Goal: Task Accomplishment & Management: Complete application form

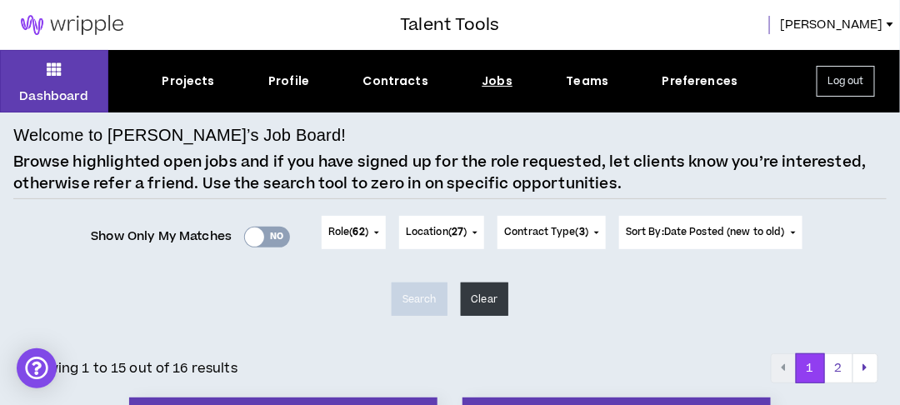
click at [497, 92] on div "Dashboard Projects Profile Contracts Jobs Teams Preferences Log out" at bounding box center [450, 81] width 900 height 62
click at [488, 87] on div "Jobs" at bounding box center [497, 80] width 31 height 17
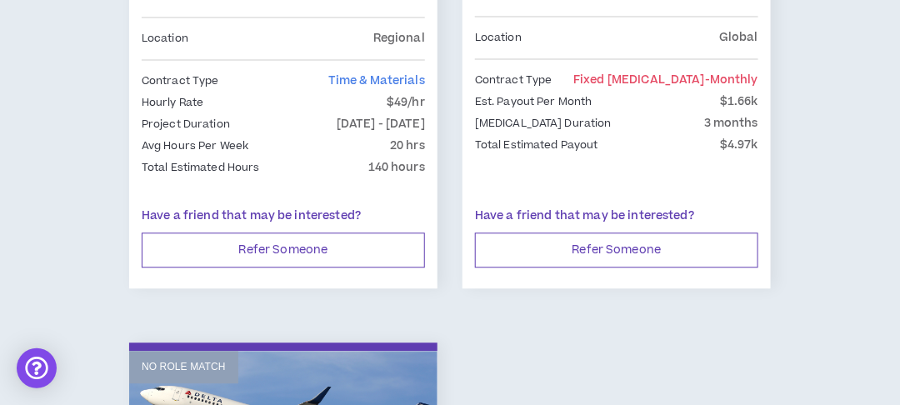
scroll to position [4084, 0]
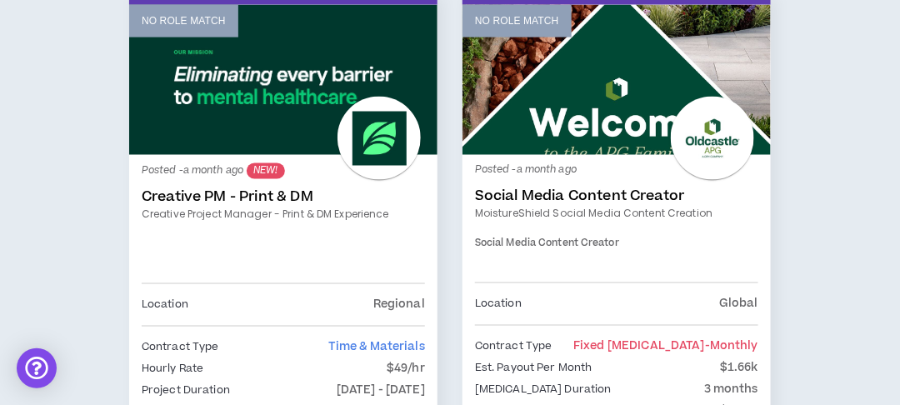
click at [273, 189] on link "Creative PM - Print & DM" at bounding box center [283, 197] width 283 height 17
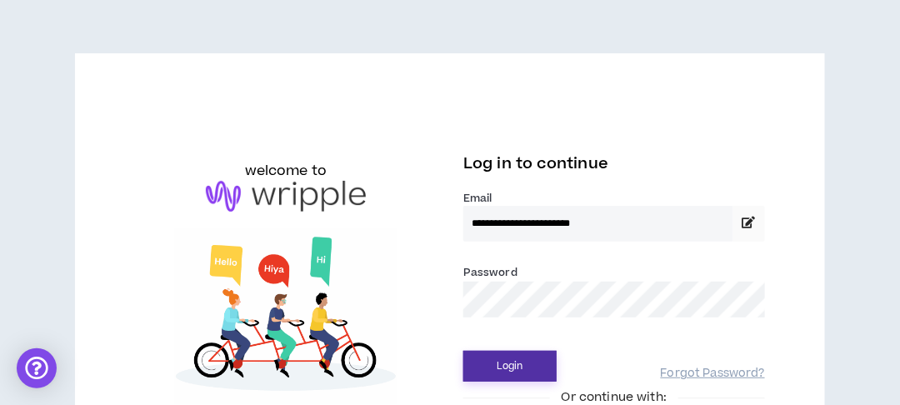
click at [505, 362] on button "Login" at bounding box center [509, 366] width 93 height 31
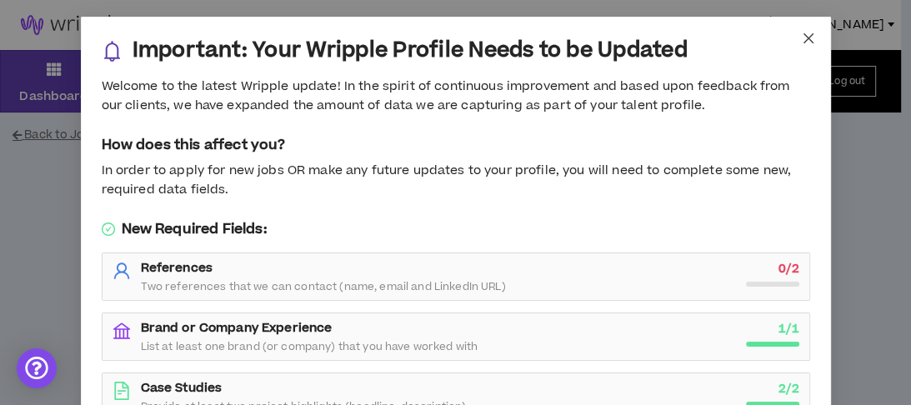
click at [802, 35] on icon "close" at bounding box center [808, 38] width 13 height 13
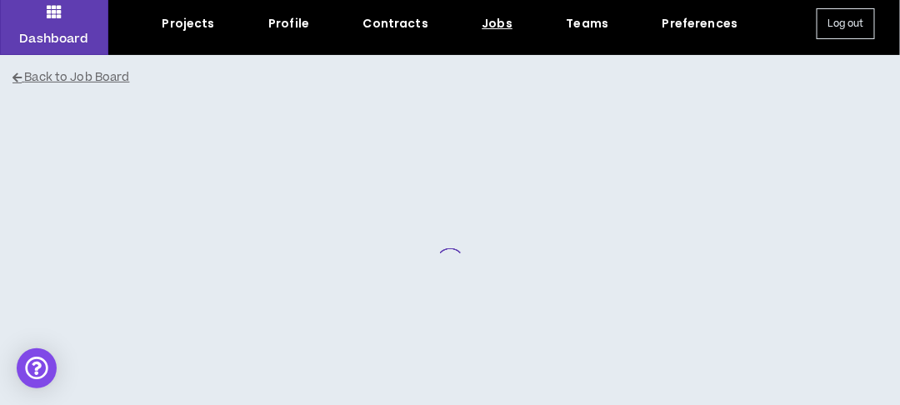
scroll to position [102, 0]
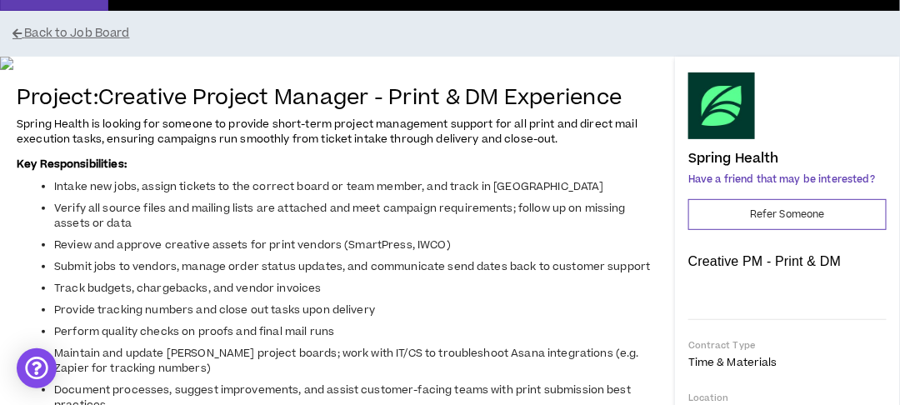
click at [758, 155] on h4 "Spring Health" at bounding box center [733, 158] width 91 height 15
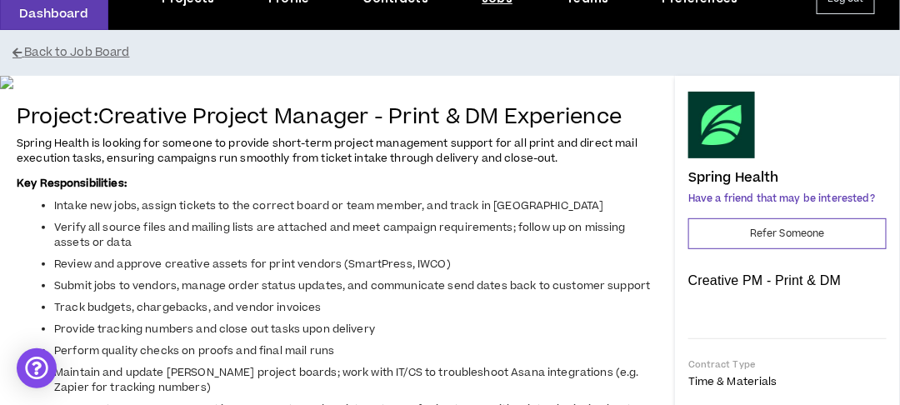
scroll to position [0, 0]
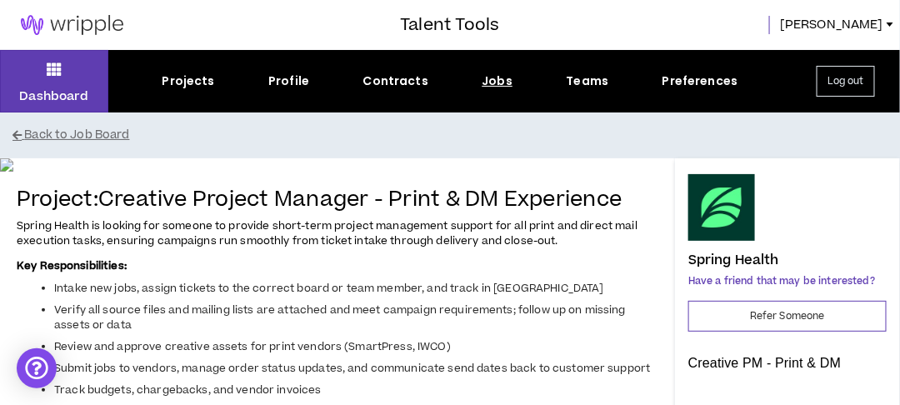
click at [430, 81] on div "Projects Profile Contracts Jobs Teams Preferences" at bounding box center [449, 80] width 683 height 17
click at [417, 81] on div "Contracts" at bounding box center [395, 80] width 65 height 17
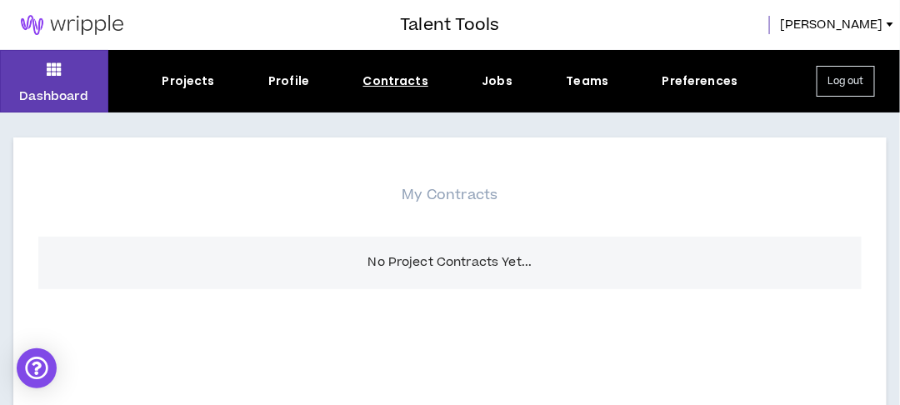
click at [504, 82] on div "Jobs" at bounding box center [497, 80] width 31 height 17
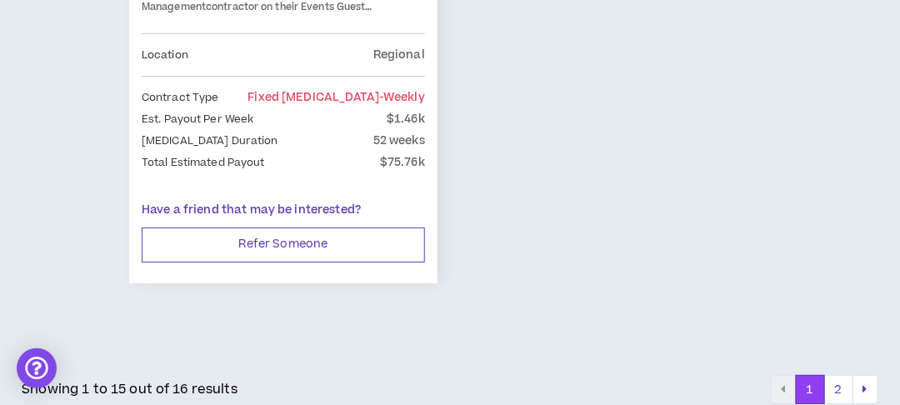
scroll to position [4951, 0]
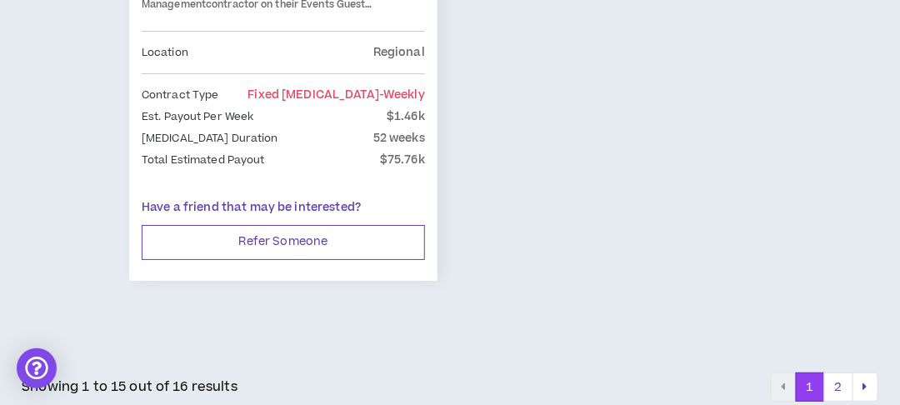
click at [837, 377] on button "2" at bounding box center [838, 387] width 29 height 30
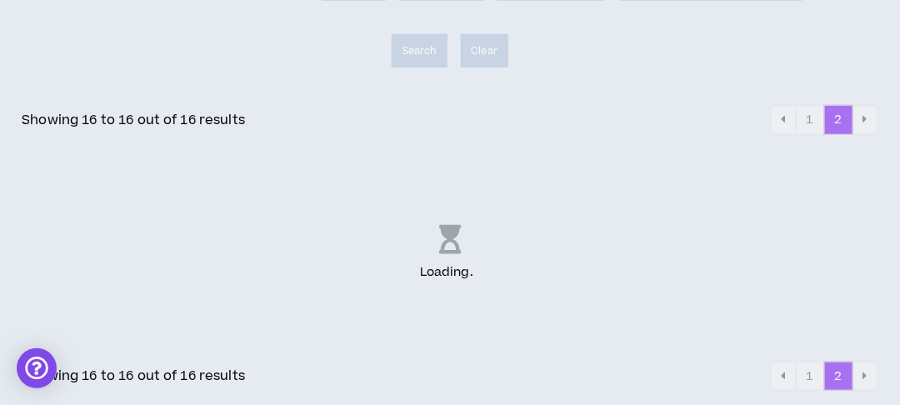
scroll to position [247, 0]
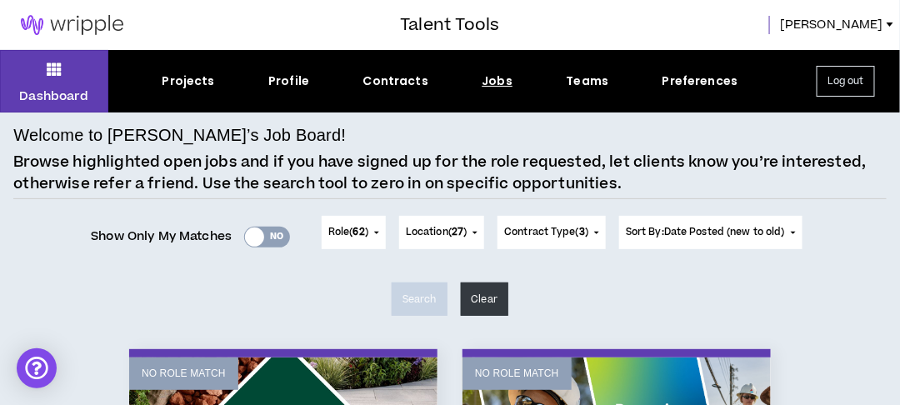
click at [174, 92] on div "Dashboard Projects Profile Contracts Jobs Teams Preferences Log out" at bounding box center [450, 81] width 900 height 62
click at [183, 77] on div "Projects" at bounding box center [188, 80] width 52 height 17
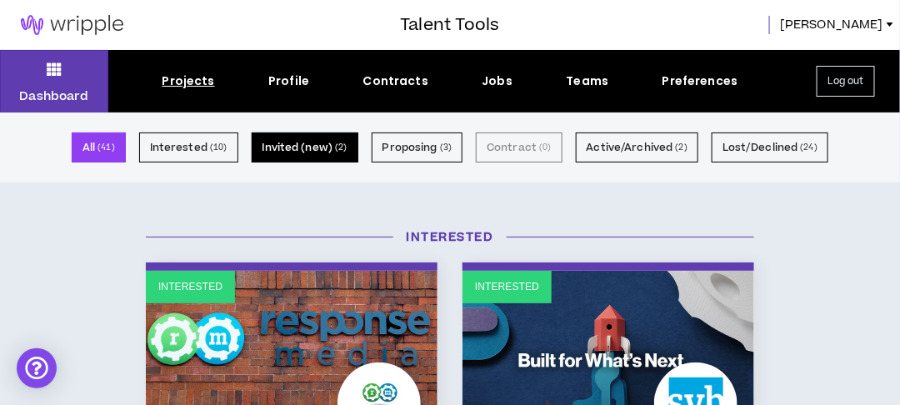
click at [307, 143] on button "Invited (new) ( 2 )" at bounding box center [305, 147] width 107 height 30
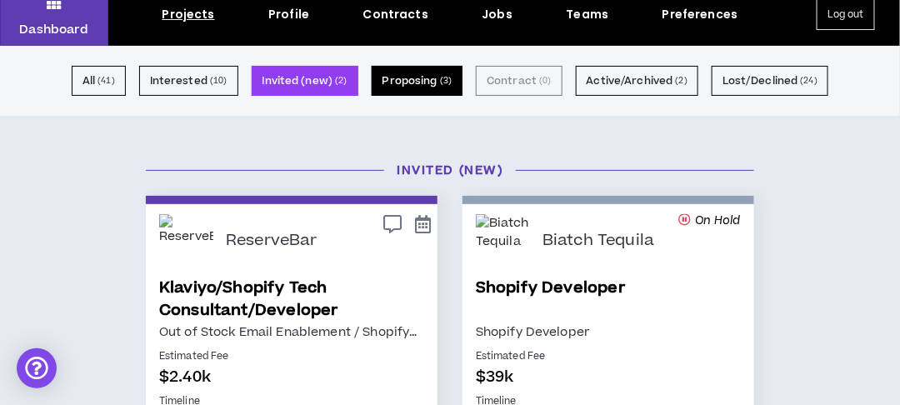
click at [428, 83] on button "Proposing ( 3 )" at bounding box center [418, 81] width 92 height 30
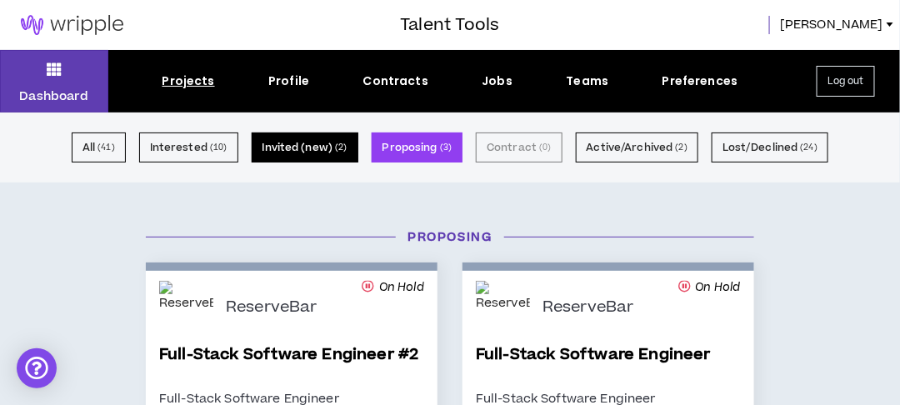
click at [320, 151] on button "Invited (new) ( 2 )" at bounding box center [305, 147] width 107 height 30
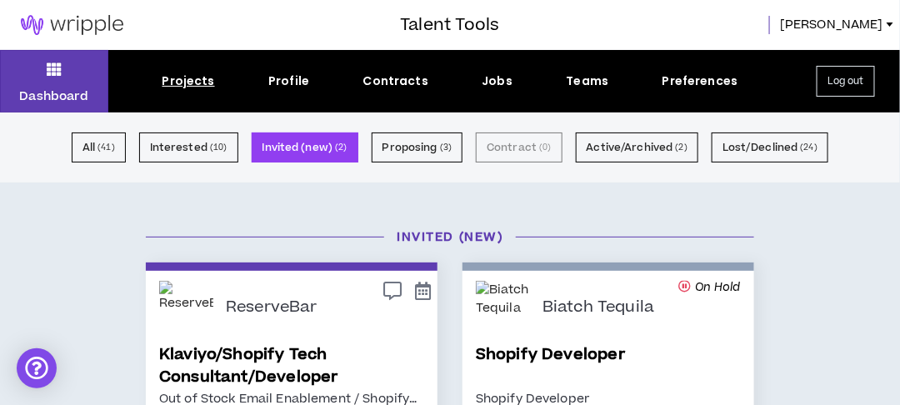
click at [421, 162] on div "All ( 41 ) Interested ( 10 ) Invited (new) ( 2 ) Proposing ( 3 ) Contract ( 0 )…" at bounding box center [450, 147] width 900 height 70
click at [573, 350] on link "Shopify Developer" at bounding box center [608, 365] width 265 height 45
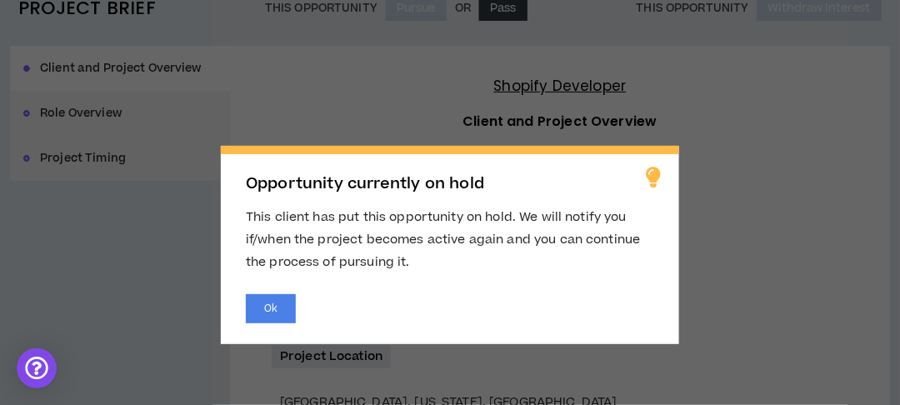
scroll to position [333, 0]
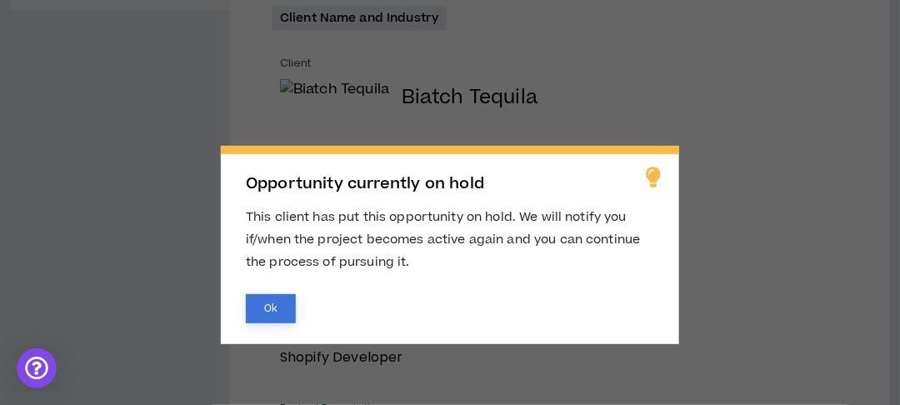
click at [277, 312] on button "Ok" at bounding box center [271, 308] width 50 height 29
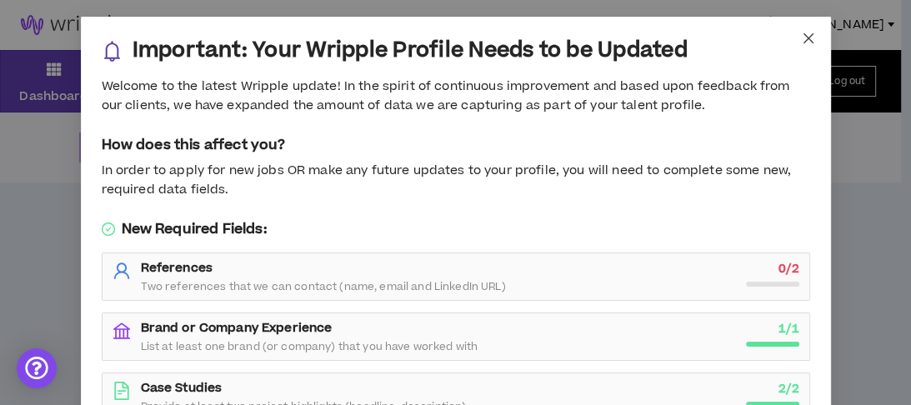
click at [807, 36] on icon "close" at bounding box center [808, 38] width 13 height 13
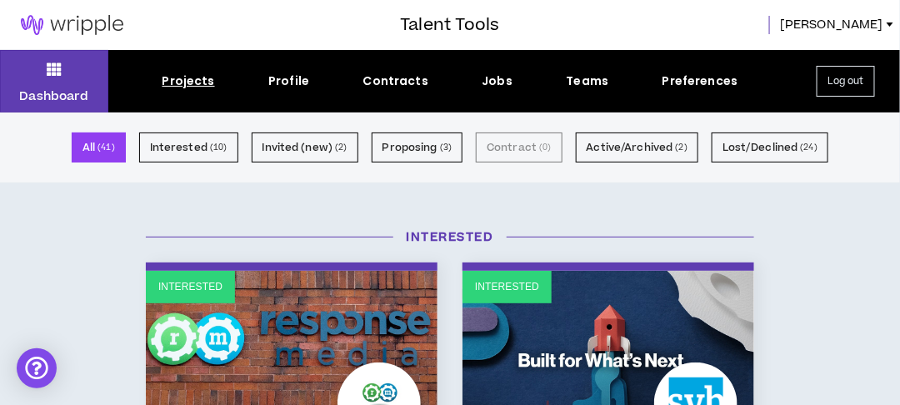
scroll to position [67, 0]
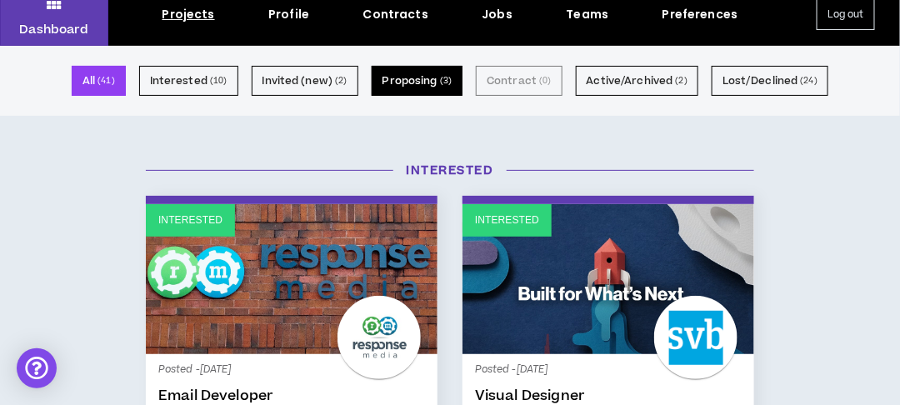
click at [422, 87] on button "Proposing ( 3 )" at bounding box center [418, 81] width 92 height 30
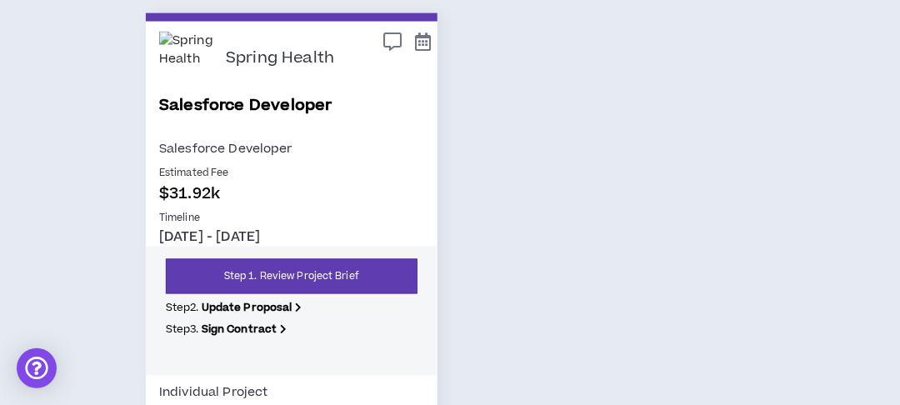
scroll to position [822, 0]
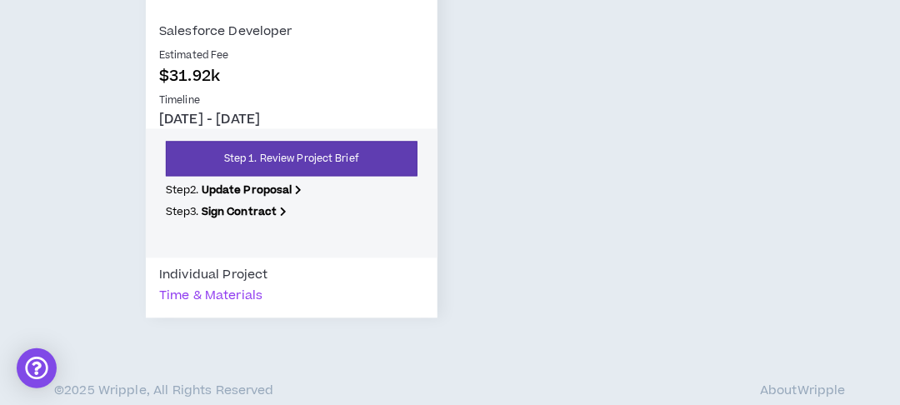
click at [254, 192] on b "Update Proposal" at bounding box center [247, 190] width 91 height 15
click at [287, 193] on b "Update Proposal" at bounding box center [247, 190] width 91 height 15
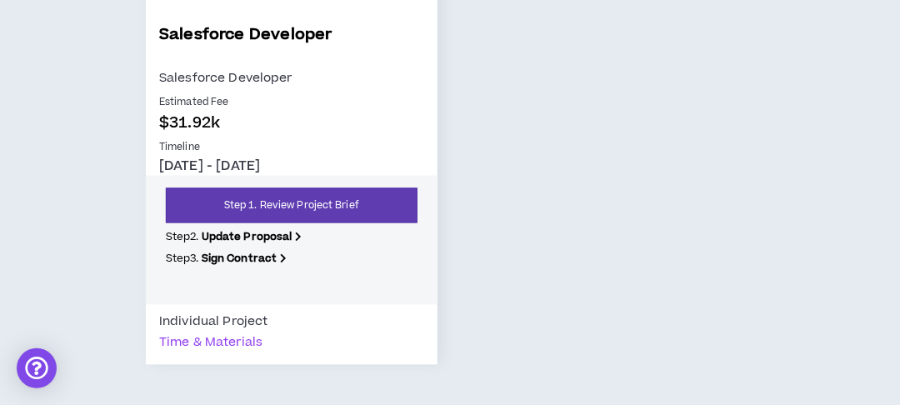
scroll to position [756, 0]
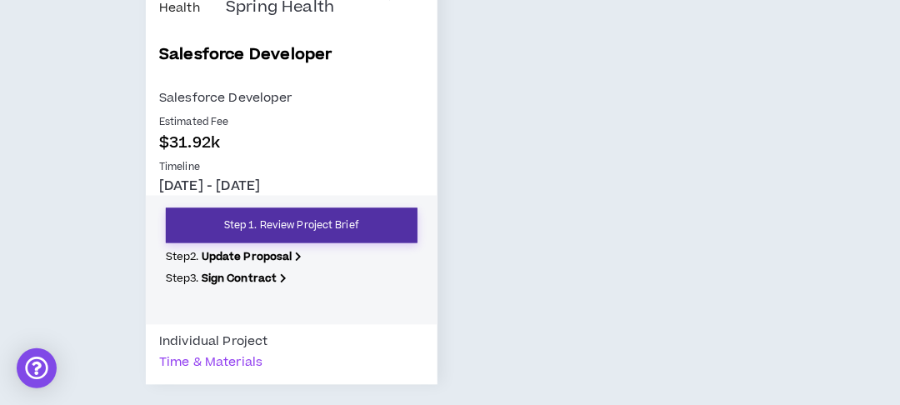
click at [324, 221] on link "Step 1. Review Project Brief" at bounding box center [292, 225] width 252 height 35
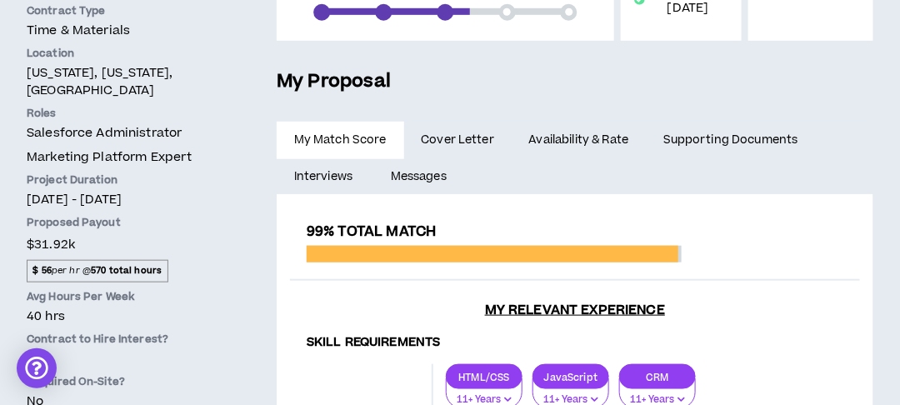
scroll to position [287, 0]
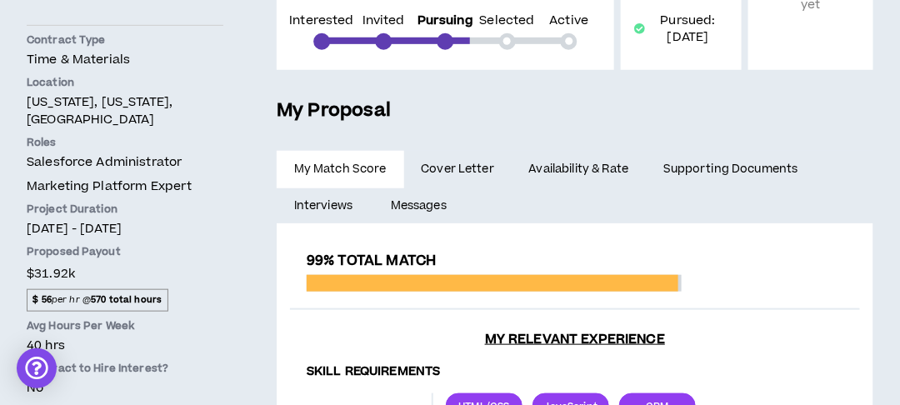
click at [157, 293] on strong "570 total hours" at bounding box center [126, 299] width 71 height 12
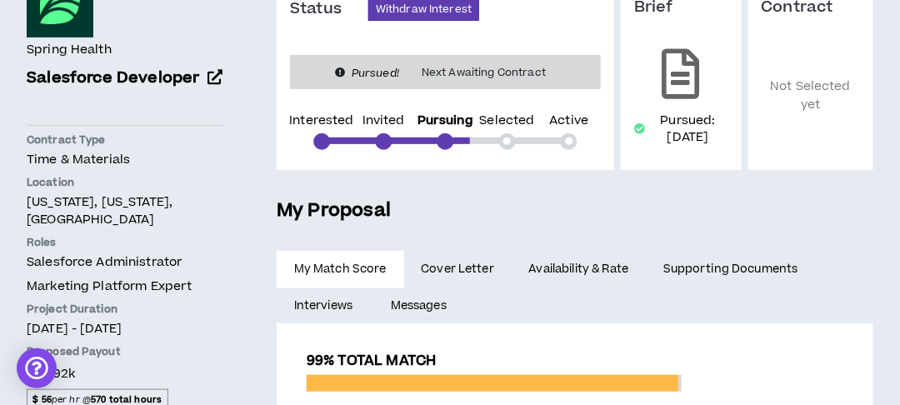
scroll to position [200, 0]
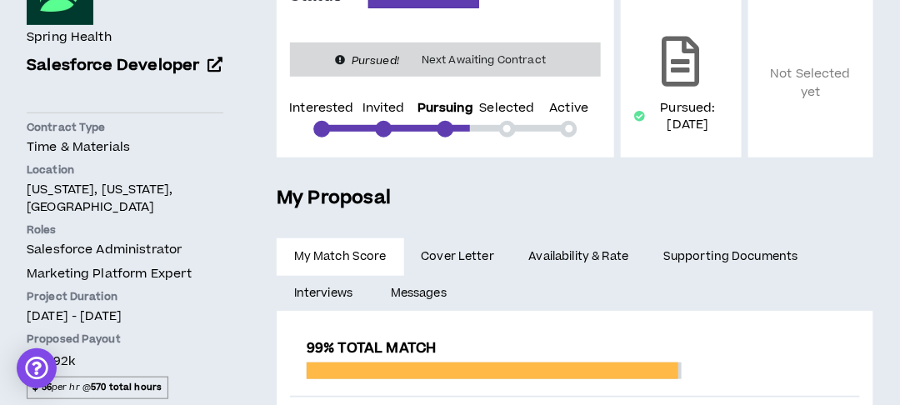
click at [556, 259] on link "Availability & Rate" at bounding box center [579, 256] width 134 height 37
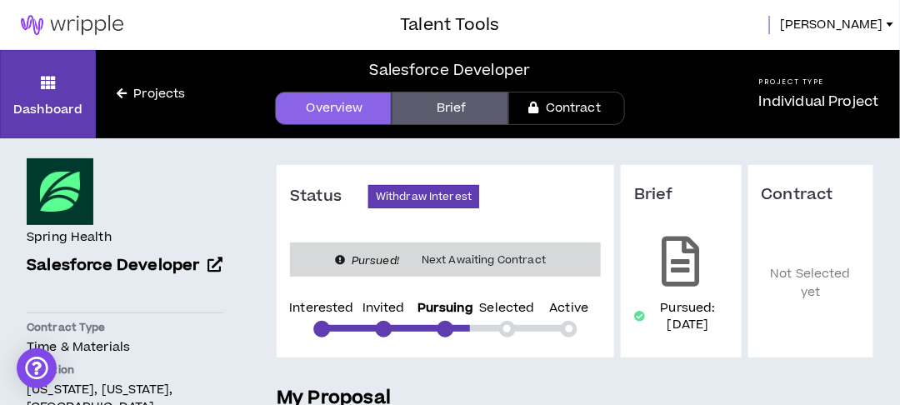
click at [151, 90] on link "Projects" at bounding box center [151, 94] width 110 height 18
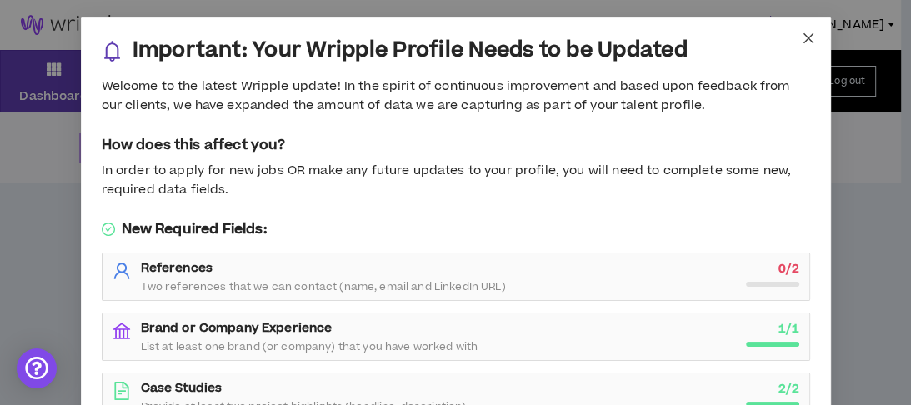
click at [802, 39] on icon "close" at bounding box center [808, 38] width 13 height 13
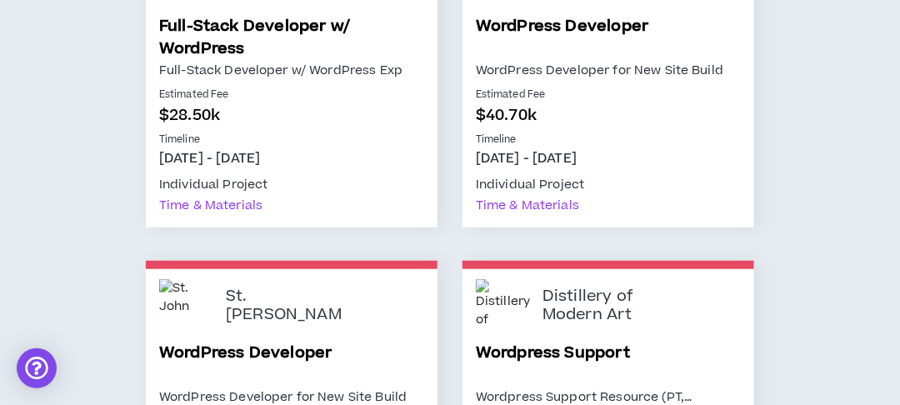
scroll to position [4867, 0]
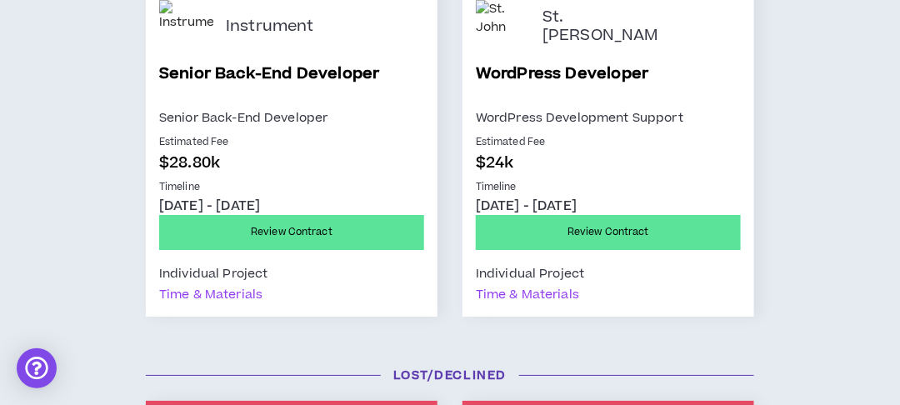
click at [349, 233] on link "Review Contract" at bounding box center [291, 232] width 265 height 35
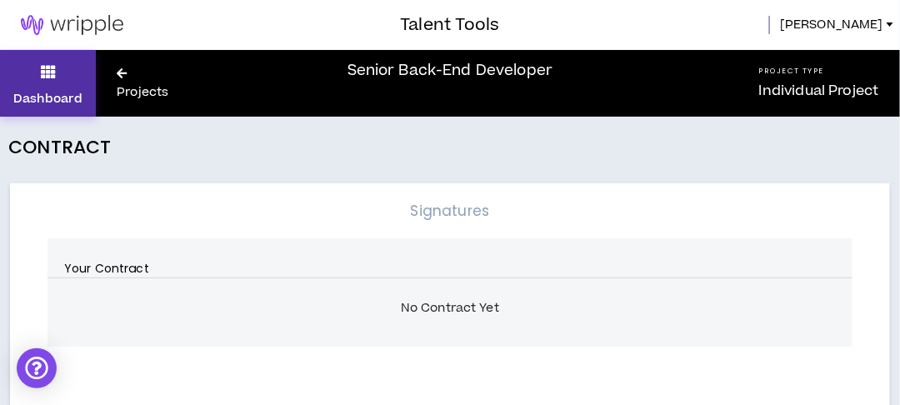
click at [42, 77] on icon at bounding box center [48, 71] width 15 height 23
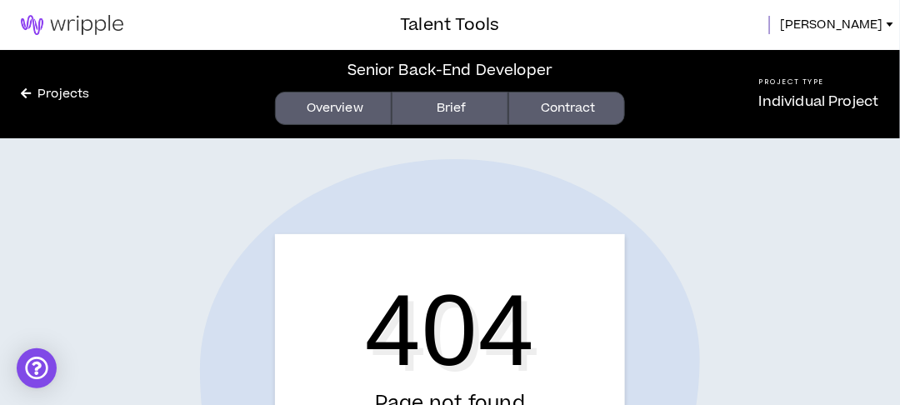
click at [68, 92] on link "Projects" at bounding box center [55, 94] width 110 height 18
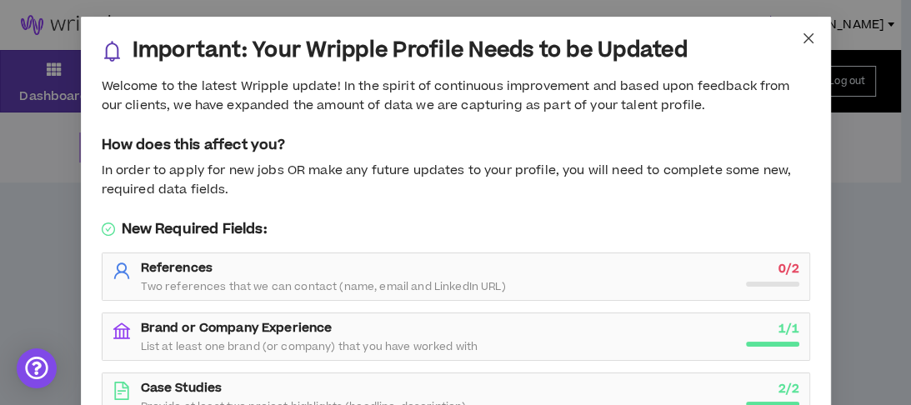
click at [809, 42] on span "Close" at bounding box center [808, 39] width 45 height 45
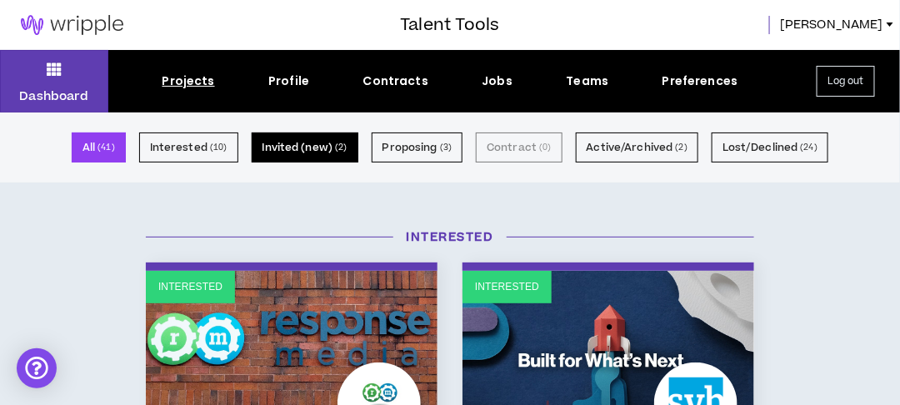
click at [318, 156] on button "Invited (new) ( 2 )" at bounding box center [305, 147] width 107 height 30
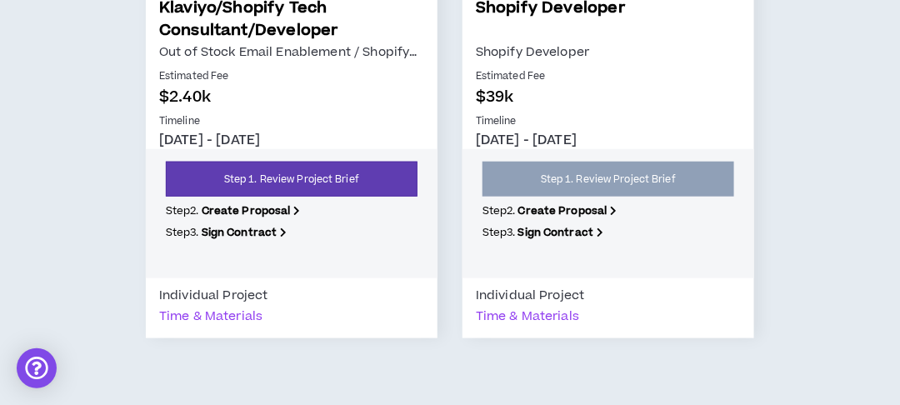
scroll to position [267, 0]
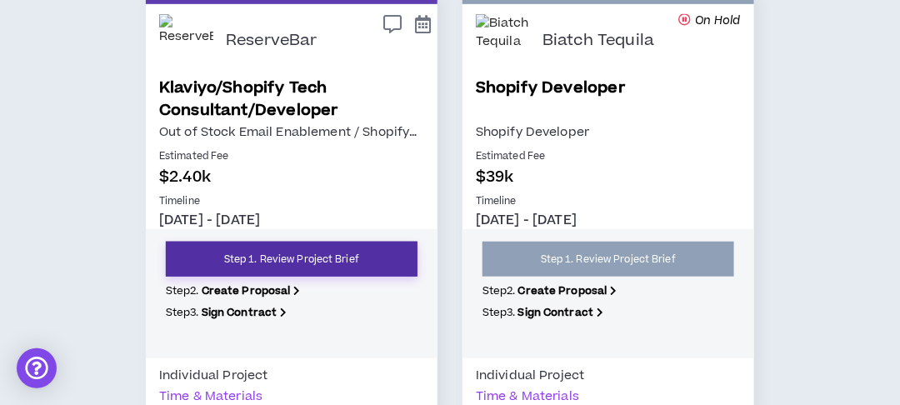
click at [357, 261] on link "Step 1. Review Project Brief" at bounding box center [292, 259] width 252 height 35
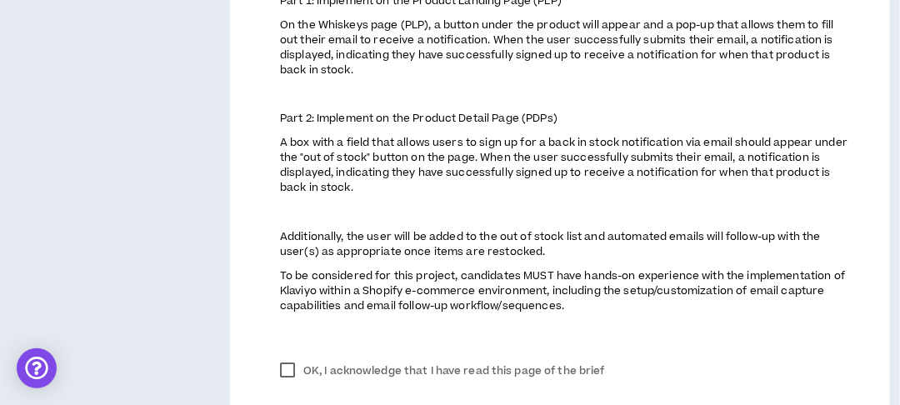
scroll to position [1060, 0]
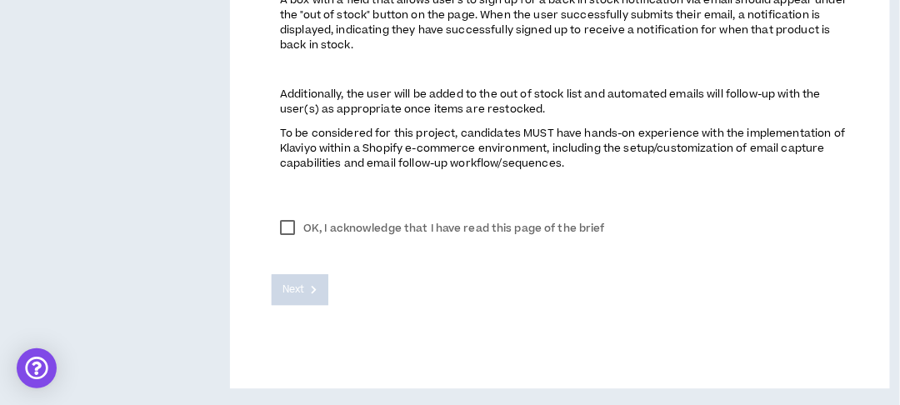
click at [288, 223] on label "OK, I acknowledge that I have read this page of the brief" at bounding box center [443, 228] width 342 height 25
click at [303, 287] on span "Next" at bounding box center [293, 290] width 22 height 16
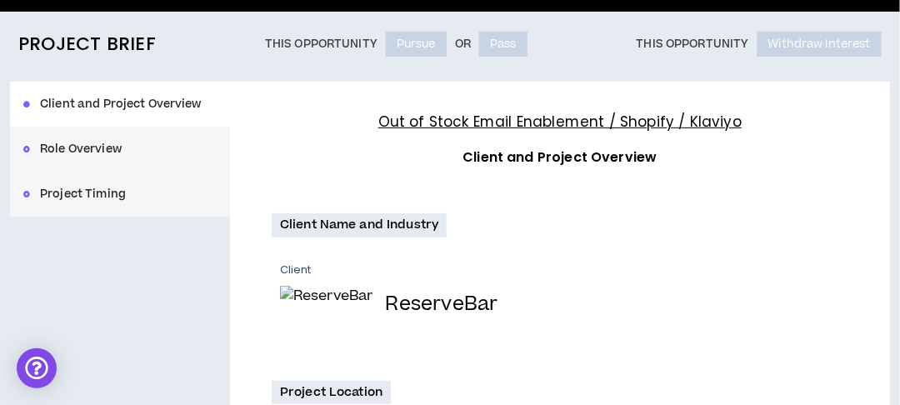
scroll to position [0, 0]
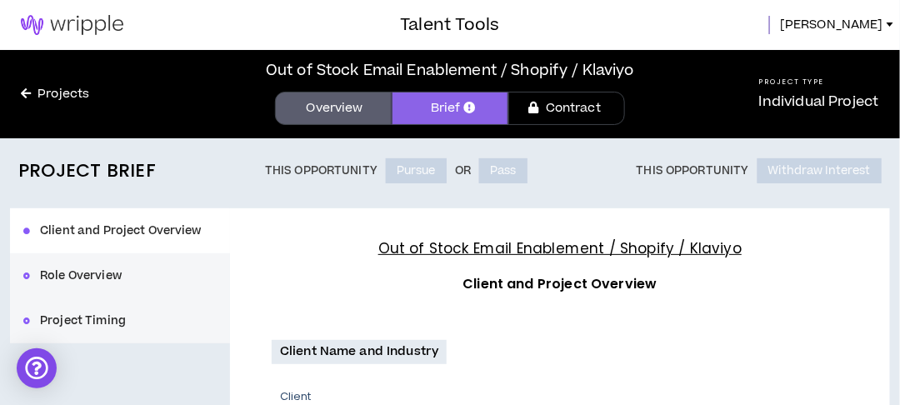
click at [94, 317] on div "Client and Project Overview Role Overview Project Timing" at bounding box center [120, 275] width 220 height 135
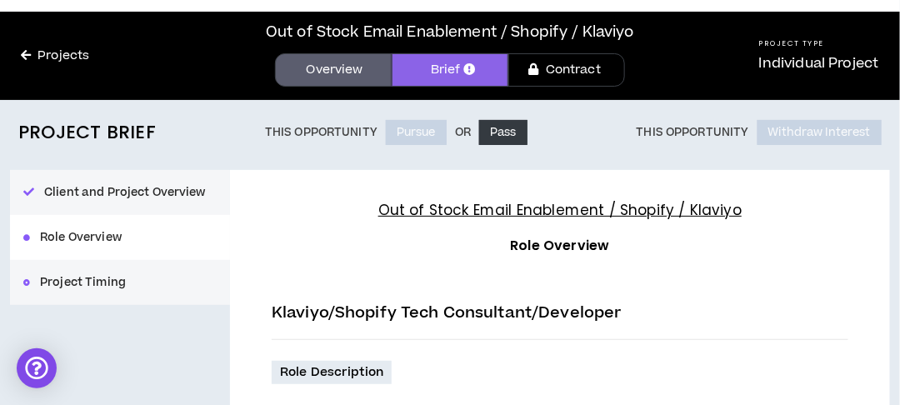
scroll to position [67, 0]
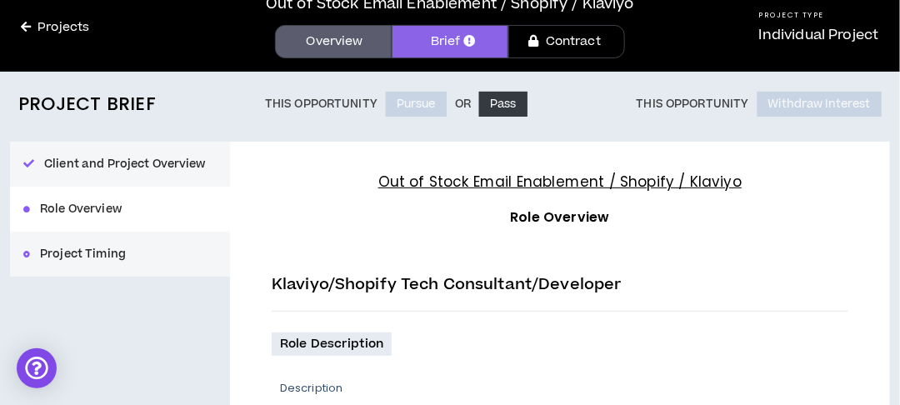
click at [92, 255] on button "Project Timing" at bounding box center [120, 254] width 220 height 45
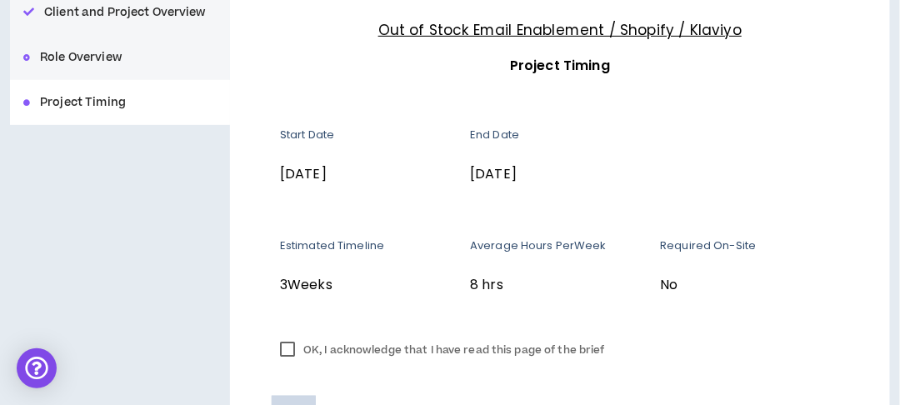
scroll to position [272, 0]
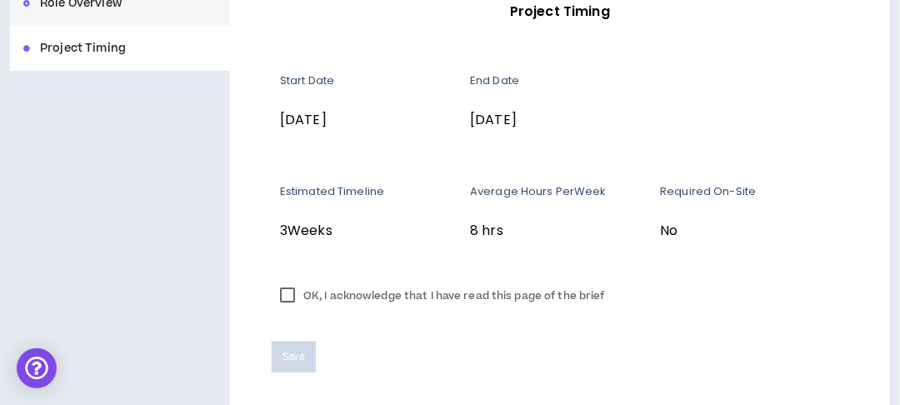
click at [296, 291] on label "OK, I acknowledge that I have read this page of the brief" at bounding box center [443, 295] width 342 height 25
click at [297, 350] on span "Save" at bounding box center [293, 357] width 22 height 16
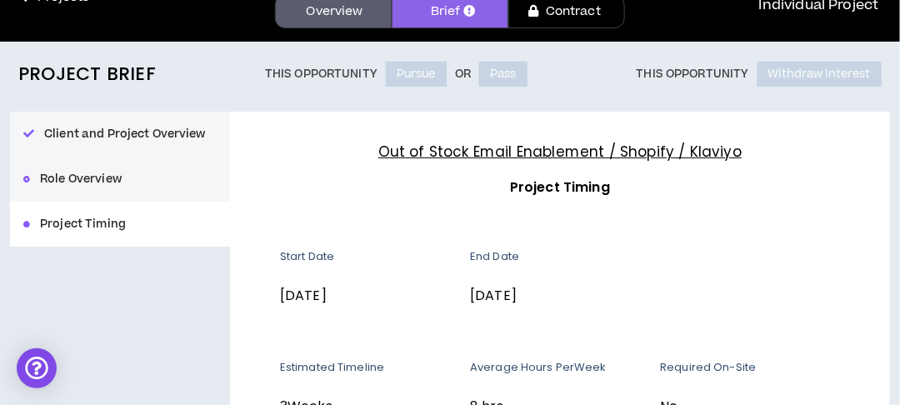
scroll to position [72, 0]
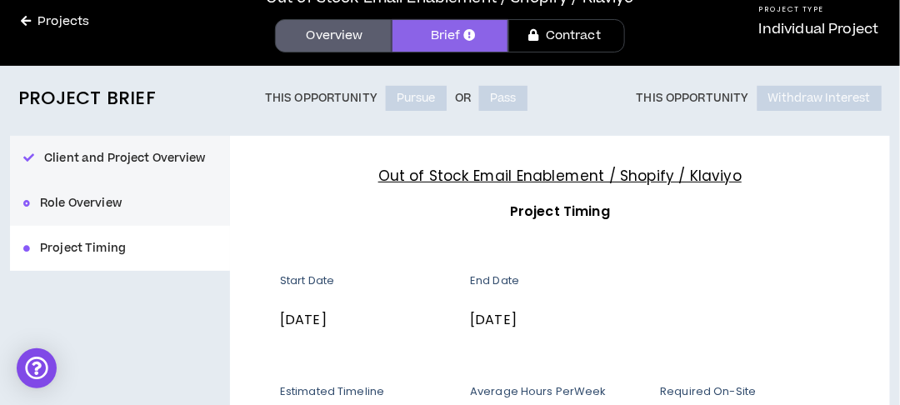
click at [99, 219] on div "Client and Project Overview Role Overview Project Timing" at bounding box center [120, 203] width 220 height 135
click at [107, 207] on div "Client and Project Overview Role Overview Project Timing" at bounding box center [120, 203] width 220 height 135
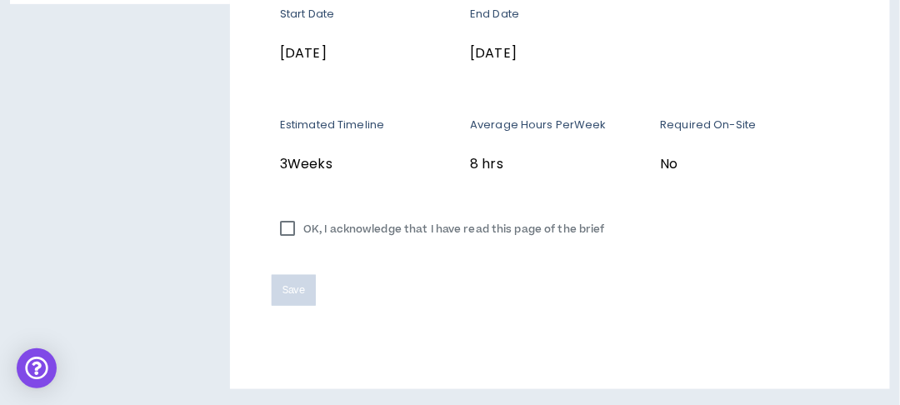
scroll to position [0, 0]
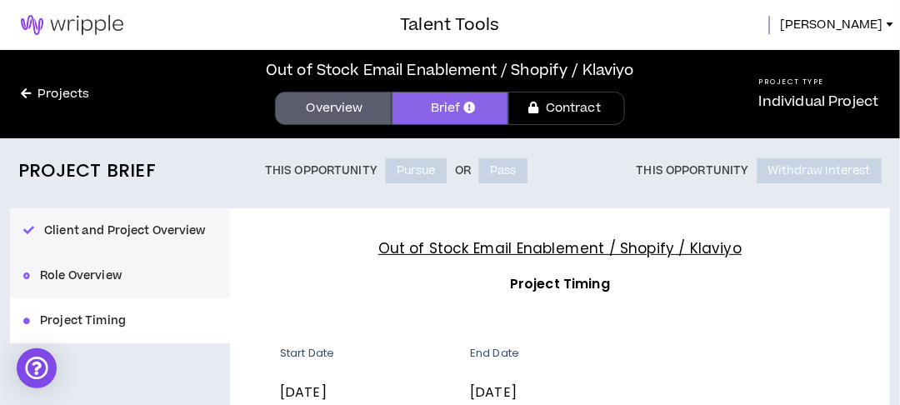
click at [67, 282] on div "Client and Project Overview Role Overview Project Timing" at bounding box center [120, 275] width 220 height 135
click at [43, 275] on div "Client and Project Overview Role Overview Project Timing" at bounding box center [120, 275] width 220 height 135
click at [43, 274] on div "Client and Project Overview Role Overview Project Timing" at bounding box center [120, 275] width 220 height 135
click at [29, 30] on img at bounding box center [72, 25] width 144 height 20
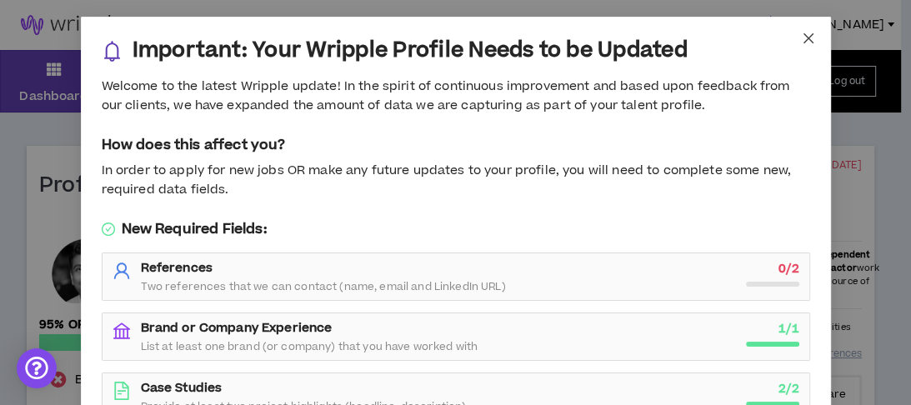
click at [807, 39] on icon "close" at bounding box center [808, 38] width 13 height 13
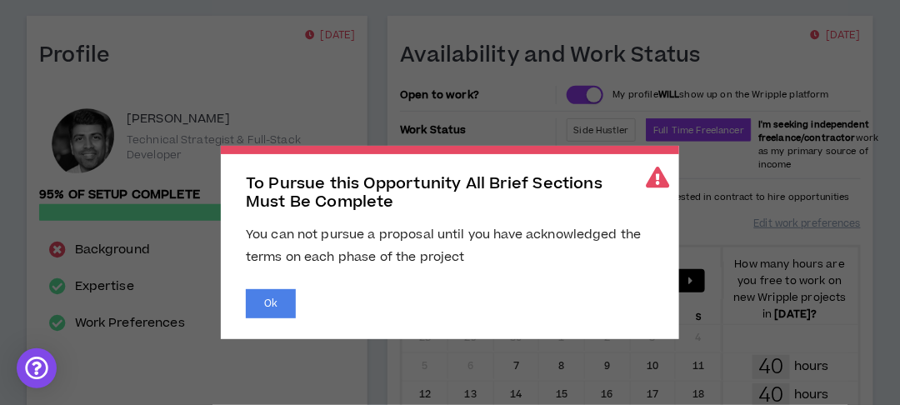
scroll to position [333, 0]
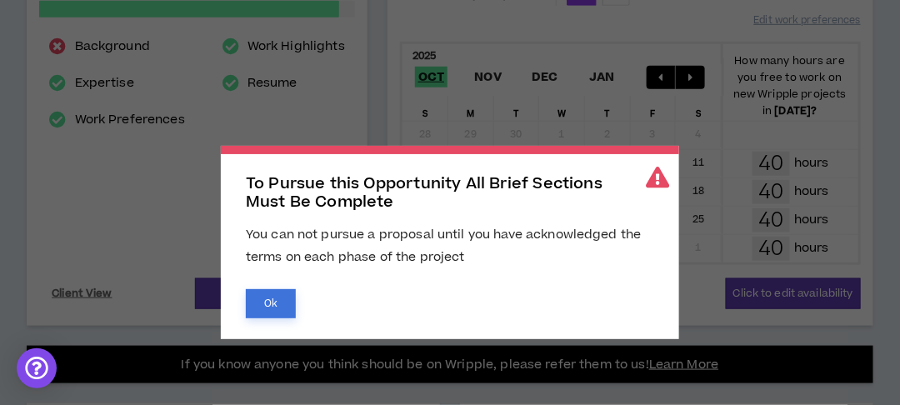
click at [257, 312] on button "Ok" at bounding box center [271, 303] width 50 height 29
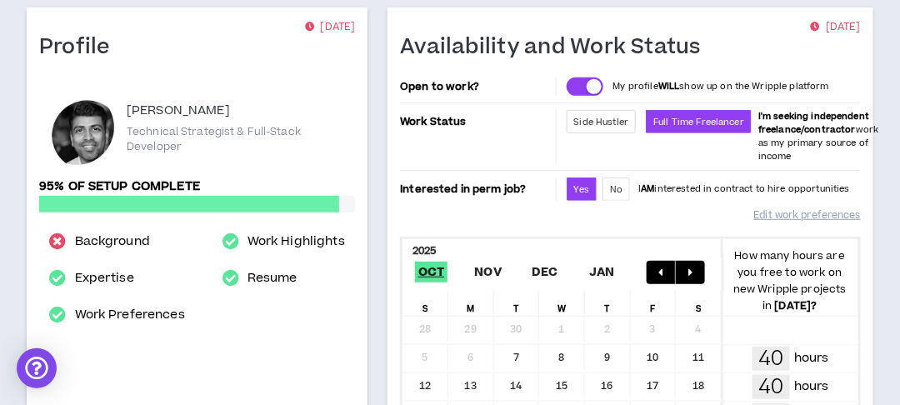
scroll to position [133, 0]
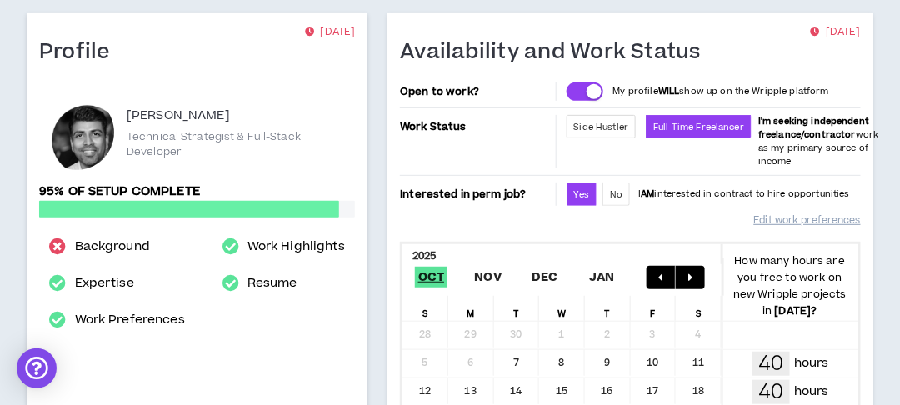
click at [69, 243] on div "Background" at bounding box center [116, 246] width 135 height 17
click at [78, 243] on link "Background" at bounding box center [113, 247] width 77 height 20
select select "*"
select select "US"
select select "*******"
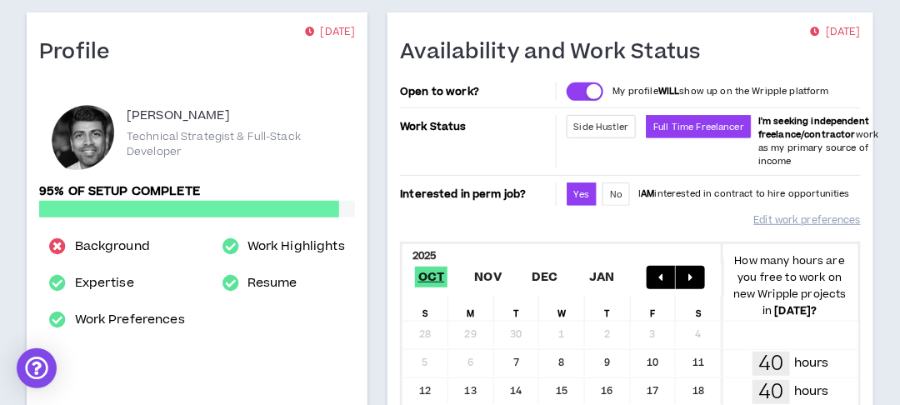
select select "*"
select select "**********"
select select "*****"
select select "***"
select select "**********"
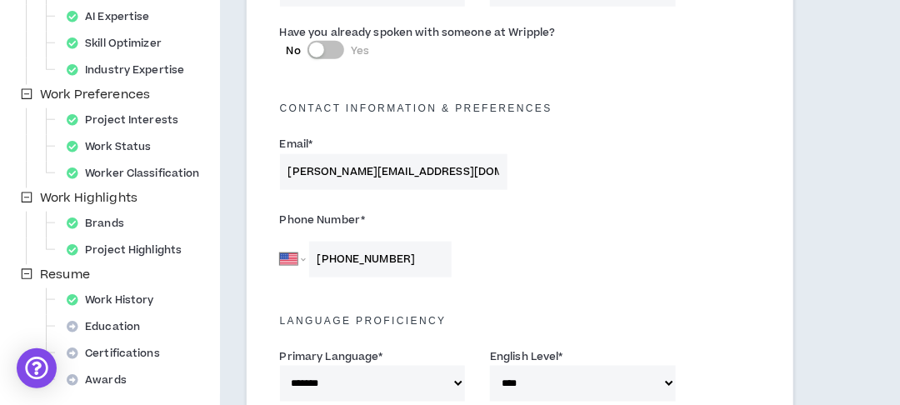
scroll to position [400, 0]
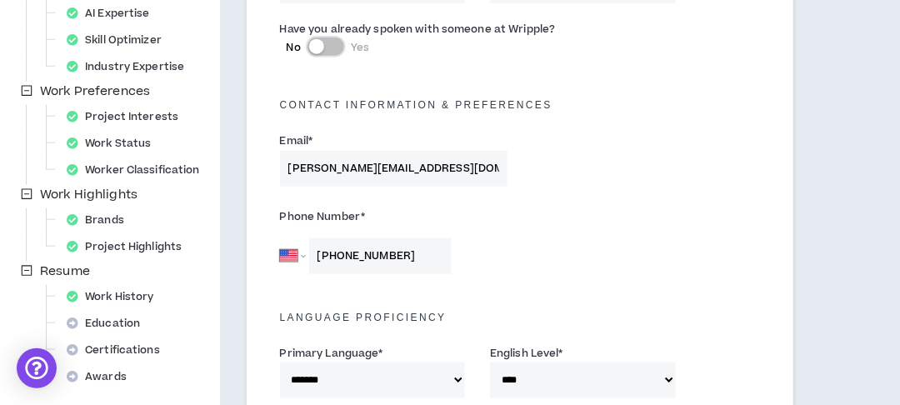
click at [327, 47] on button "No Yes" at bounding box center [325, 46] width 37 height 18
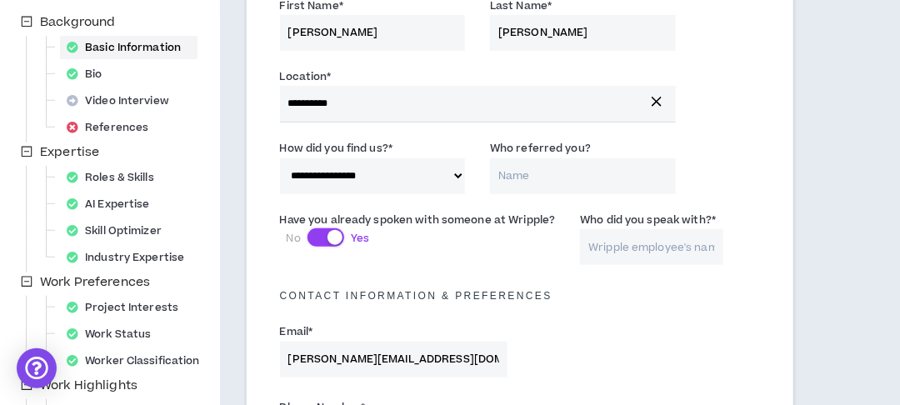
scroll to position [200, 0]
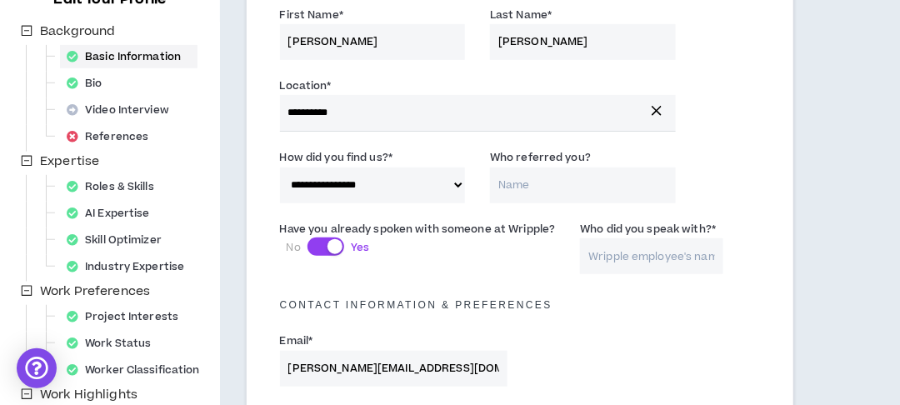
click at [629, 257] on input "Who did you speak with? *" at bounding box center [651, 256] width 143 height 36
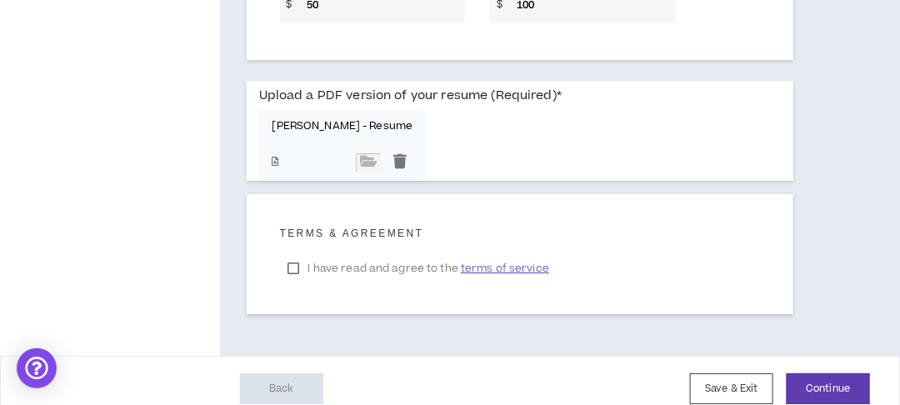
scroll to position [1506, 0]
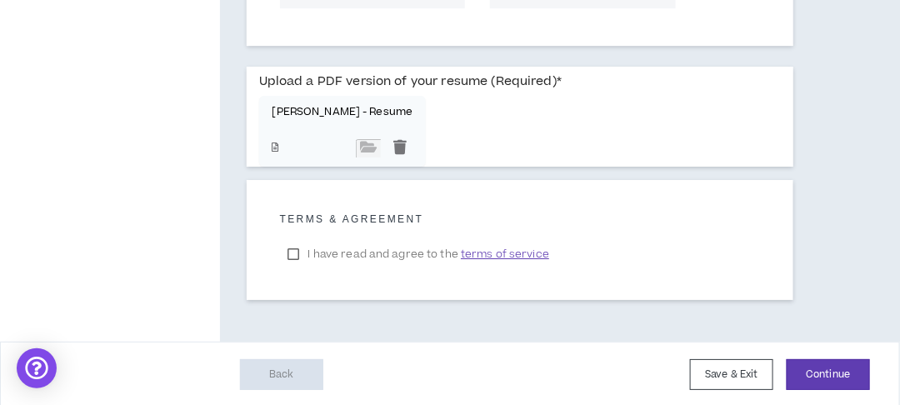
type input "[PERSON_NAME]"
click at [815, 375] on button "Continue" at bounding box center [828, 374] width 83 height 31
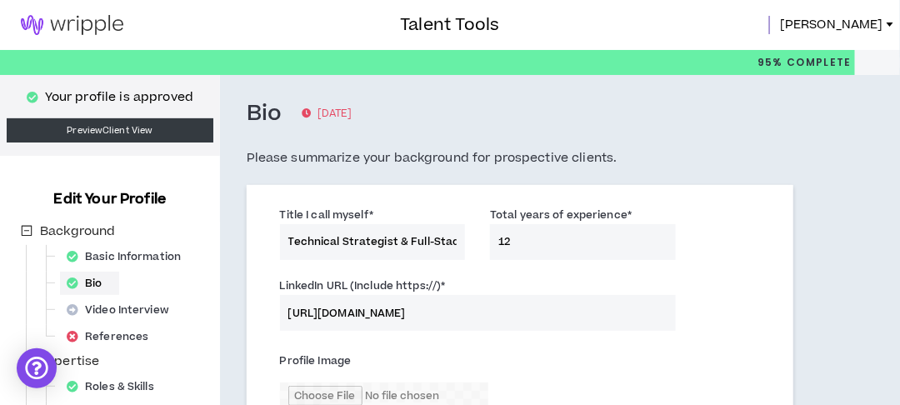
click at [63, 27] on img at bounding box center [72, 25] width 144 height 20
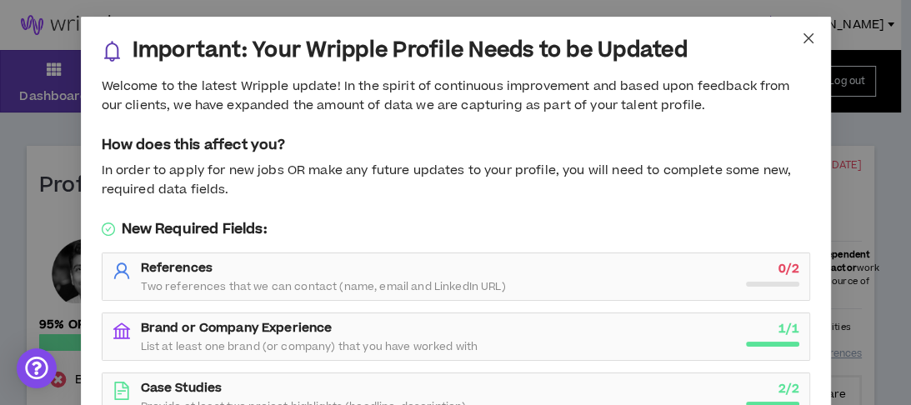
click at [807, 39] on icon "close" at bounding box center [808, 38] width 13 height 13
